Goal: Transaction & Acquisition: Purchase product/service

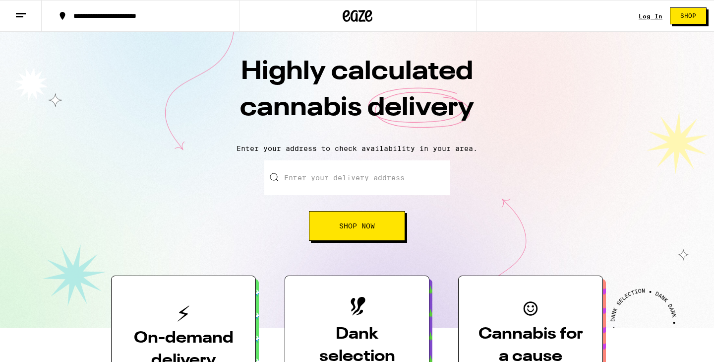
click at [345, 183] on input "Enter your delivery address" at bounding box center [357, 177] width 186 height 35
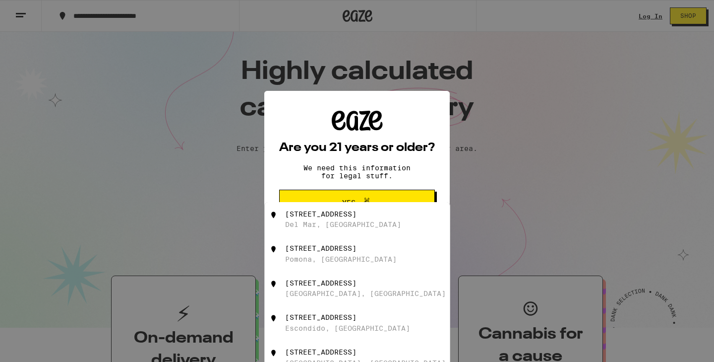
click at [364, 213] on div "[STREET_ADDRESS]" at bounding box center [373, 219] width 177 height 19
type input "[STREET_ADDRESS]"
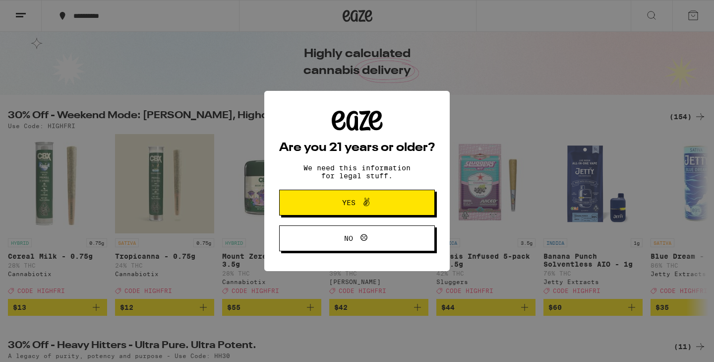
scroll to position [77, 0]
click at [384, 132] on div "Are you 21 years or older? We need this information for legal stuff. Yes No" at bounding box center [357, 181] width 156 height 140
click at [377, 199] on span "Yes" at bounding box center [357, 202] width 75 height 13
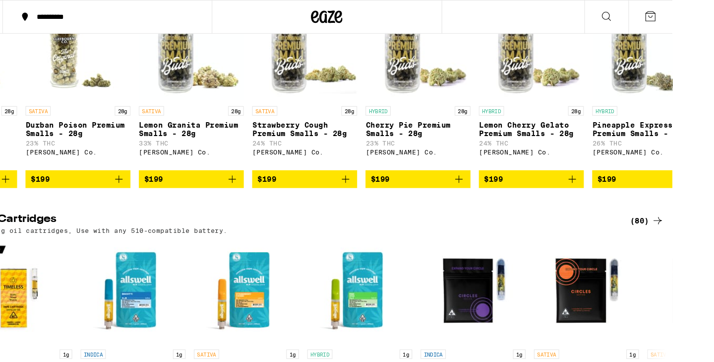
scroll to position [0, 13662]
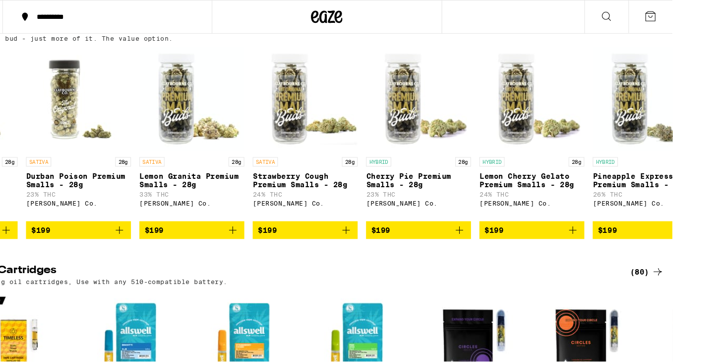
click at [646, 33] on div "(134)" at bounding box center [648, 27] width 37 height 12
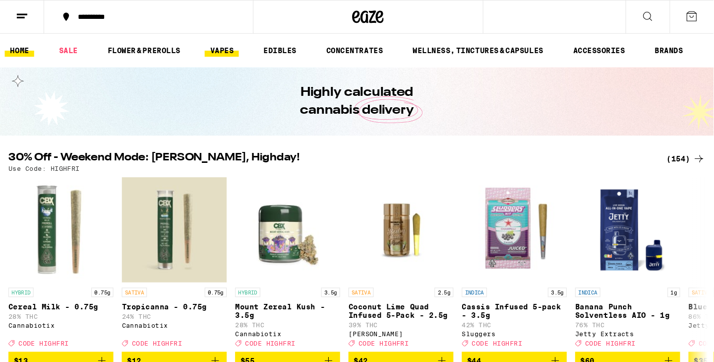
click at [221, 46] on link "VAPES" at bounding box center [209, 48] width 32 height 12
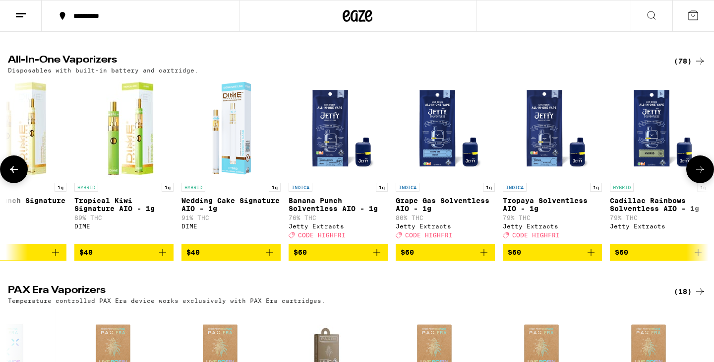
scroll to position [311, 0]
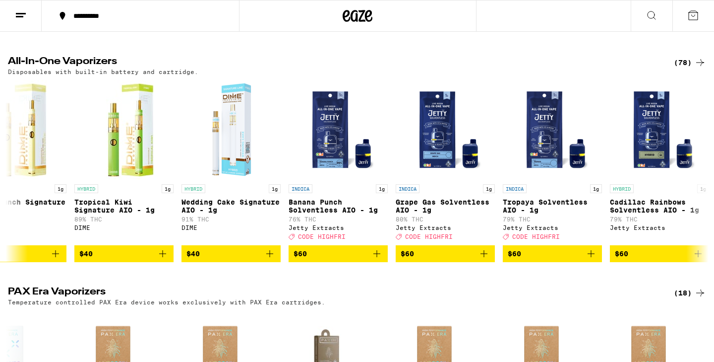
click at [702, 66] on icon at bounding box center [701, 62] width 8 height 7
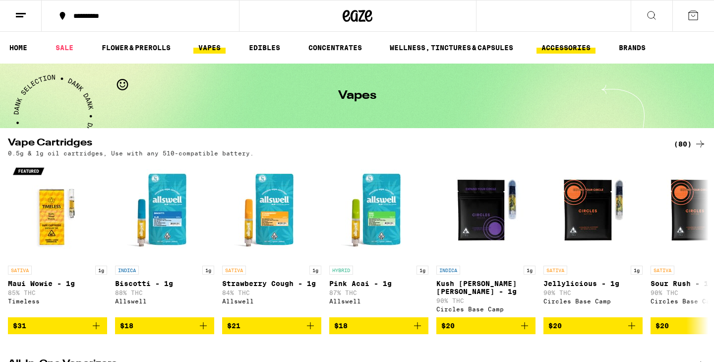
click at [565, 48] on link "ACCESSORIES" at bounding box center [566, 48] width 59 height 12
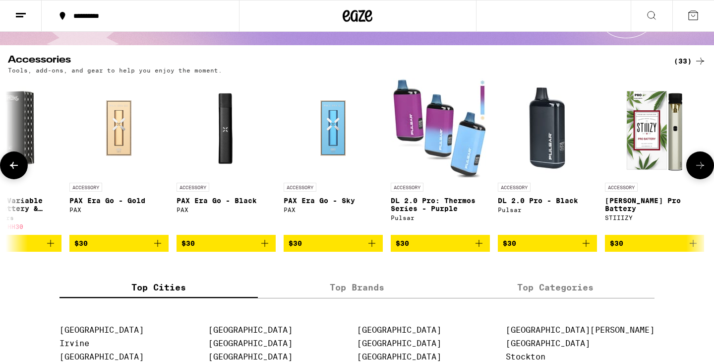
scroll to position [0, 2520]
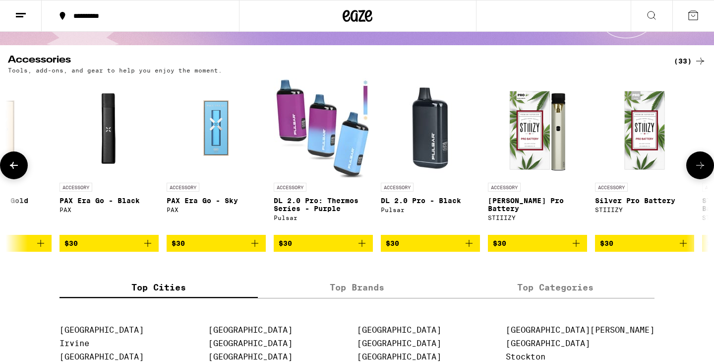
click at [300, 111] on img "Open page for DL 2.0 Pro: Thermos Series - Purple from Pulsar" at bounding box center [323, 127] width 99 height 99
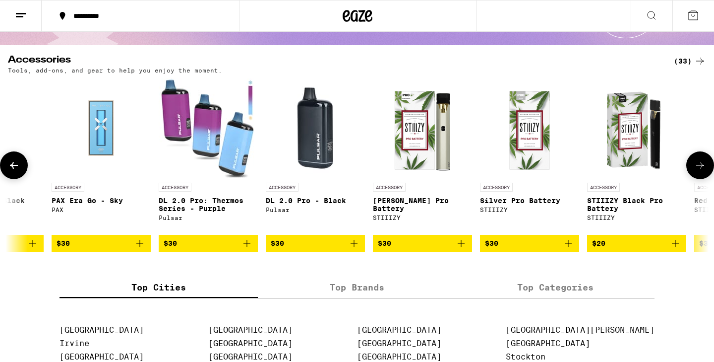
scroll to position [0, 2714]
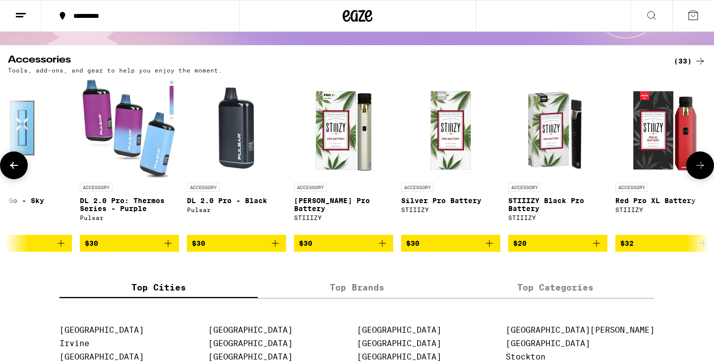
click at [240, 136] on img "Open page for DL 2.0 Pro - Black from Pulsar" at bounding box center [236, 127] width 99 height 99
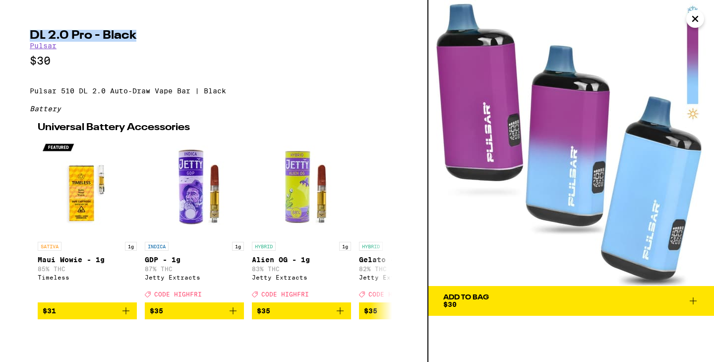
drag, startPoint x: 31, startPoint y: 31, endPoint x: 165, endPoint y: 35, distance: 134.0
click at [165, 35] on h2 "DL 2.0 Pro - Black" at bounding box center [214, 36] width 368 height 12
copy h2 "DL 2.0 Pro - Black"
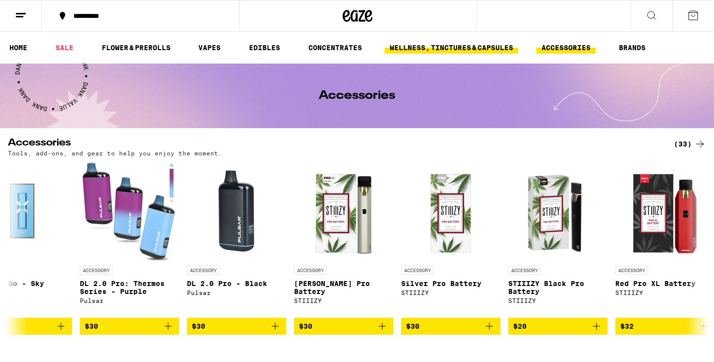
click at [447, 54] on link "WELLNESS, TINCTURES & CAPSULES" at bounding box center [451, 48] width 133 height 12
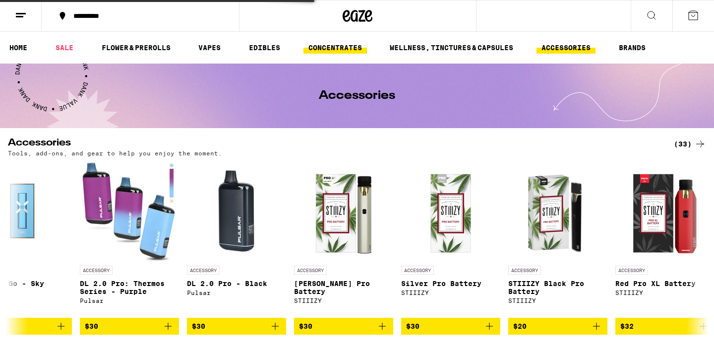
click at [351, 47] on link "CONCENTRATES" at bounding box center [336, 48] width 64 height 12
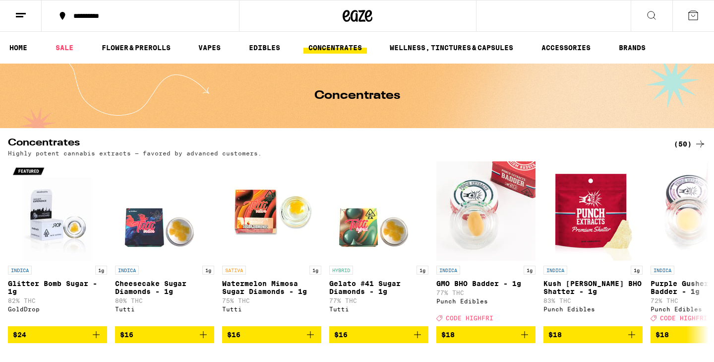
click at [347, 47] on link "CONCENTRATES" at bounding box center [336, 48] width 64 height 12
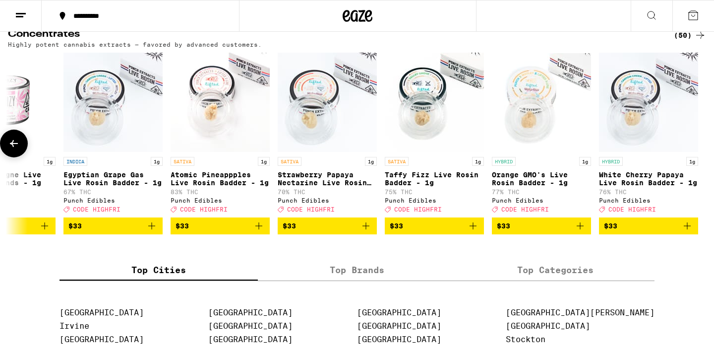
scroll to position [0, 4660]
click at [686, 37] on div "(50)" at bounding box center [690, 35] width 32 height 12
